Goal: Task Accomplishment & Management: Manage account settings

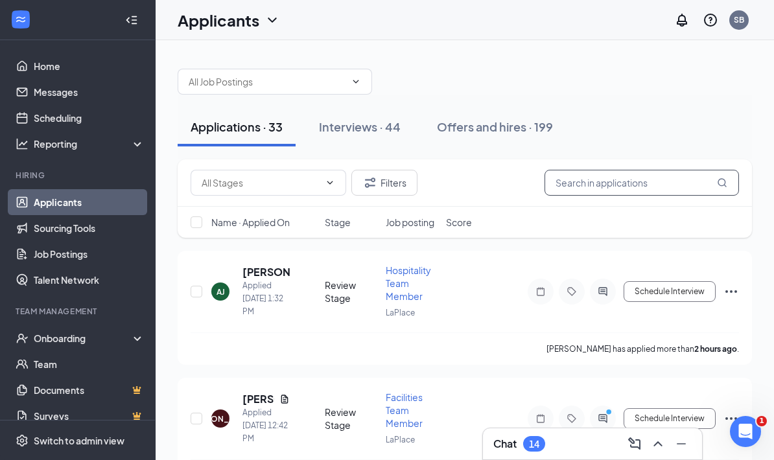
click at [552, 192] on input "text" at bounding box center [642, 183] width 194 height 26
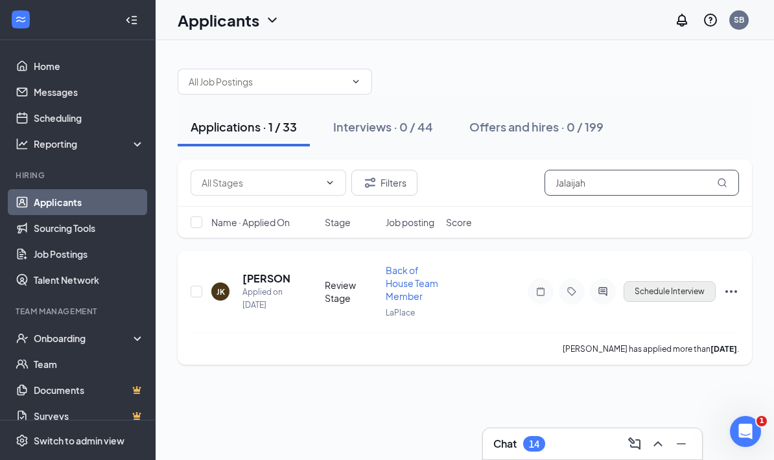
type input "Jalaijah"
click at [685, 294] on button "Schedule Interview" at bounding box center [670, 291] width 92 height 21
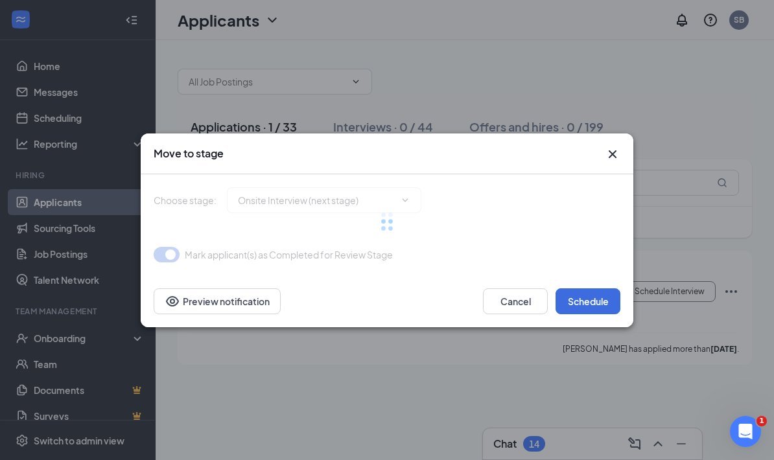
type input "Onsite Interview (next stage)"
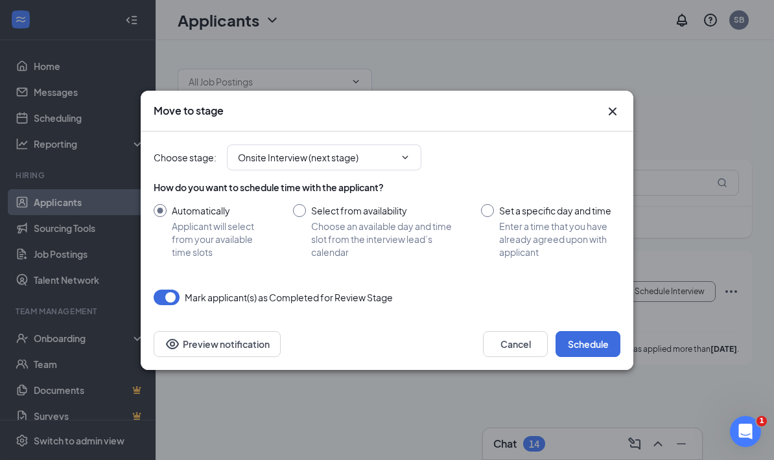
click at [305, 214] on div at bounding box center [299, 210] width 13 height 13
click at [288, 206] on div "Automatically Applicant will select from your available time slots Select from …" at bounding box center [387, 231] width 467 height 54
click at [306, 214] on div "Select from availability Choose an available day and time slot from the intervi…" at bounding box center [374, 231] width 162 height 54
click at [293, 210] on div at bounding box center [299, 210] width 13 height 13
click at [300, 210] on input "Select from availability Choose an available day and time slot from the intervi…" at bounding box center [374, 231] width 162 height 54
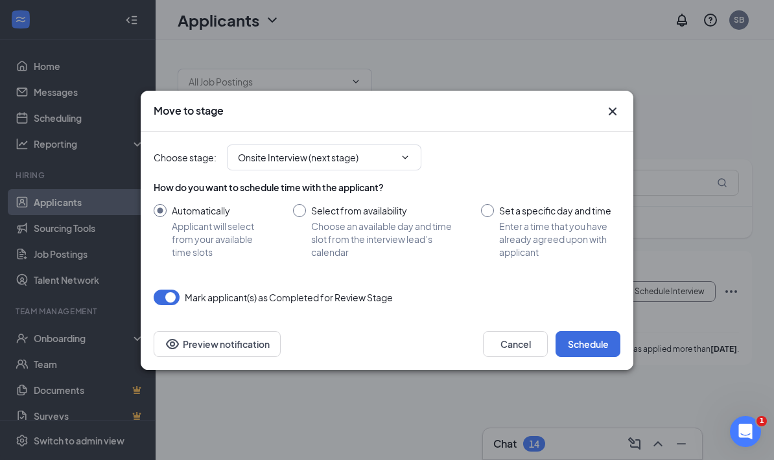
radio input "true"
radio input "false"
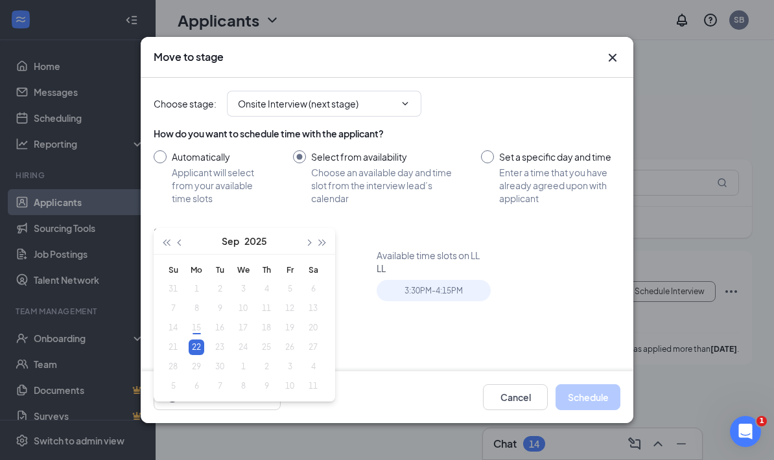
click at [613, 50] on icon "Cross" at bounding box center [613, 58] width 16 height 16
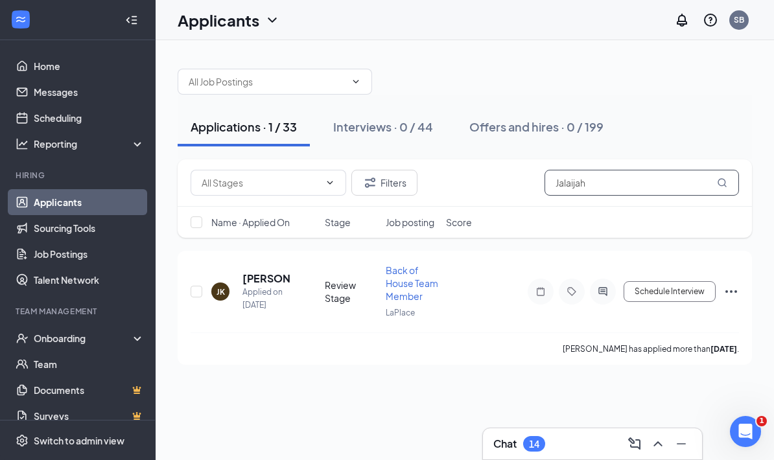
click at [640, 182] on input "Jalaijah" at bounding box center [642, 183] width 194 height 26
type input "J"
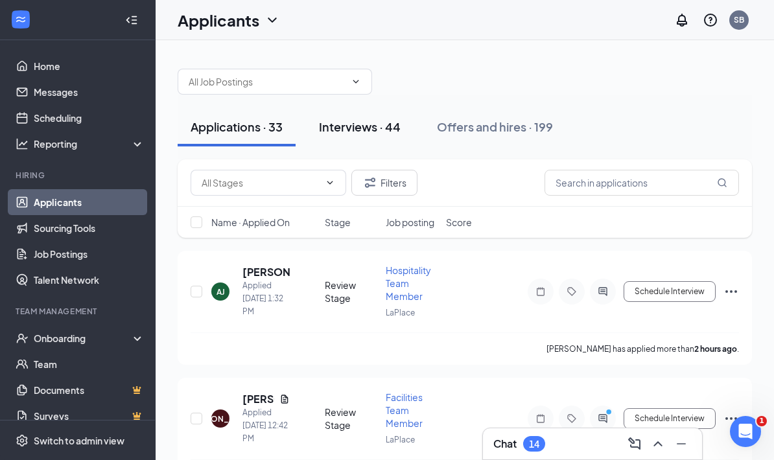
click at [380, 135] on button "Interviews · 44" at bounding box center [360, 127] width 108 height 39
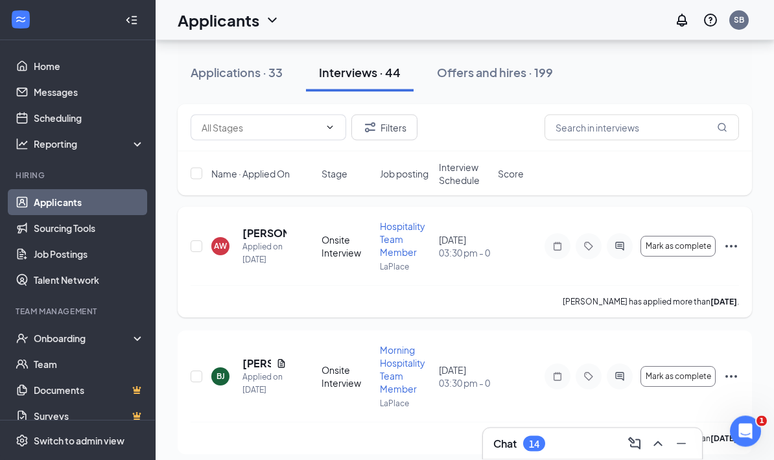
scroll to position [57, 0]
click at [605, 114] on div "Filters" at bounding box center [465, 127] width 574 height 47
click at [603, 122] on input "text" at bounding box center [642, 128] width 194 height 26
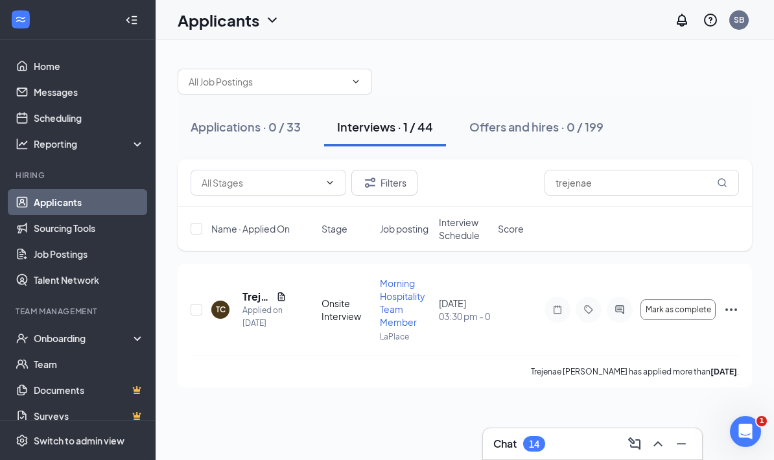
drag, startPoint x: 603, startPoint y: 127, endPoint x: 135, endPoint y: 25, distance: 478.4
click at [135, 25] on icon "Collapse" at bounding box center [131, 20] width 13 height 13
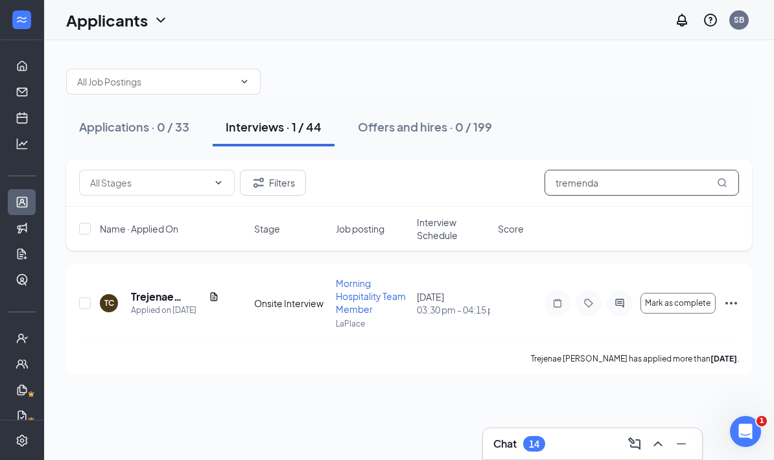
click at [607, 183] on input "tremenda" at bounding box center [642, 183] width 194 height 26
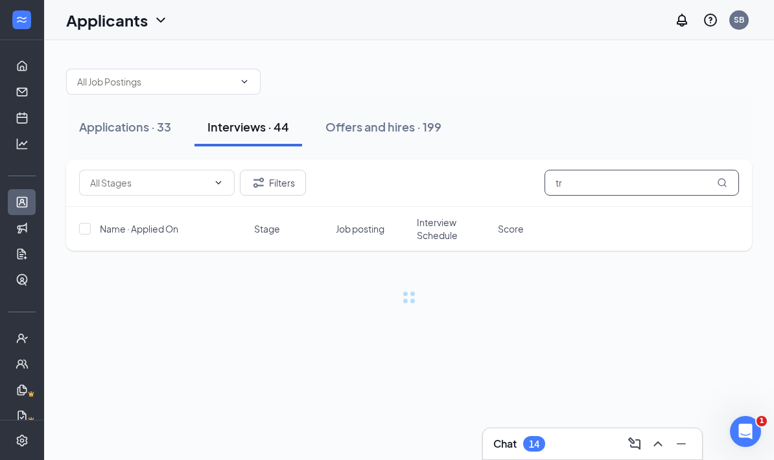
type input "t"
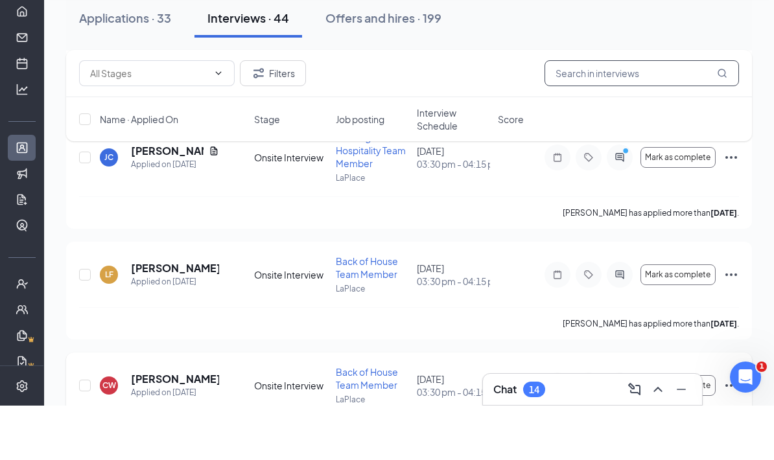
scroll to position [1279, 0]
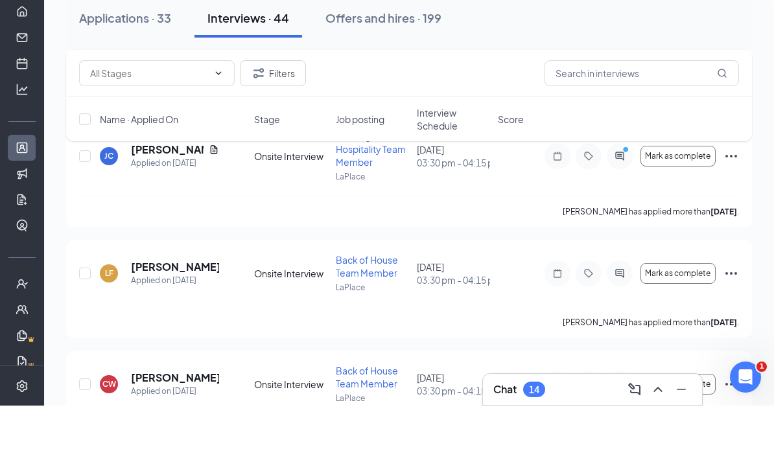
click at [453, 161] on span "Interview Schedule" at bounding box center [453, 174] width 73 height 26
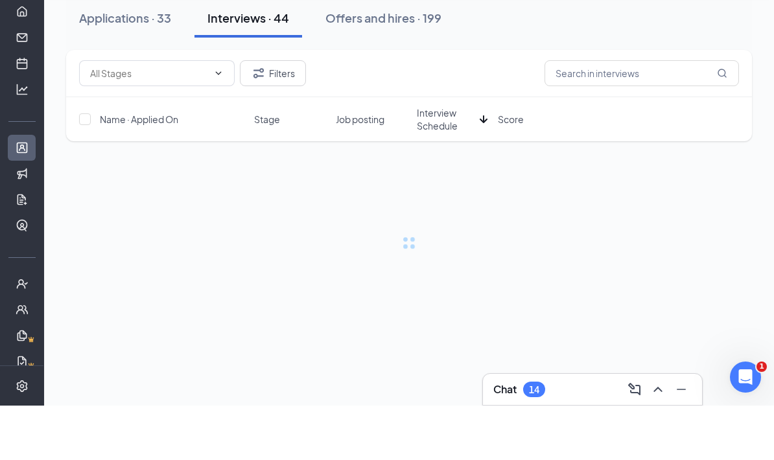
scroll to position [0, 0]
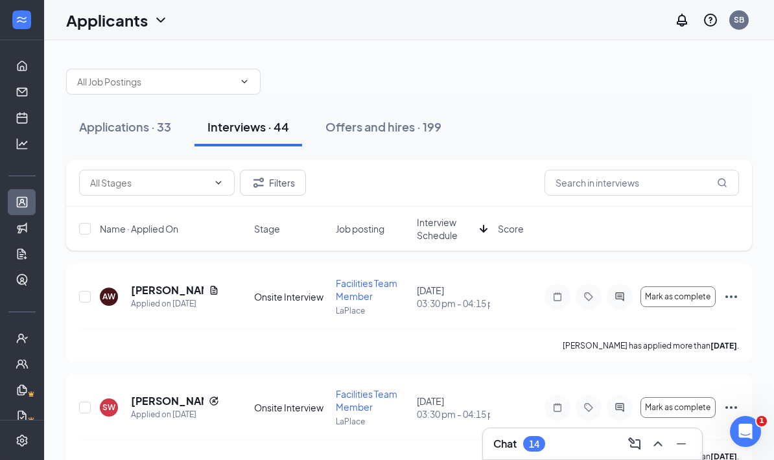
click at [433, 224] on span "Interview Schedule" at bounding box center [446, 229] width 58 height 26
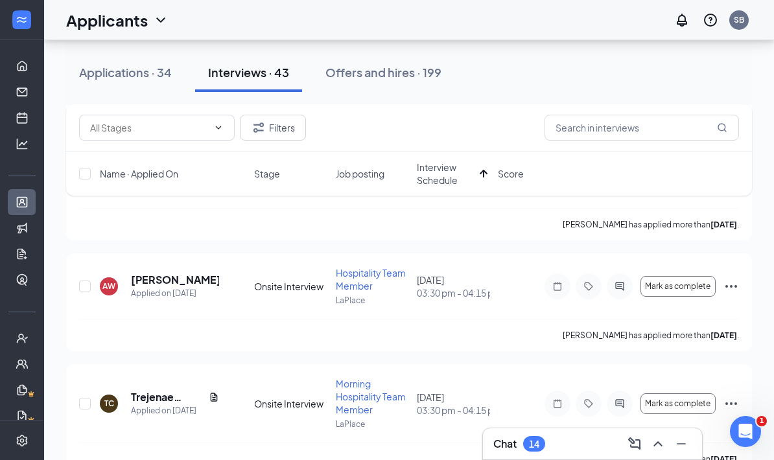
scroll to position [2, 0]
